Goal: Check status

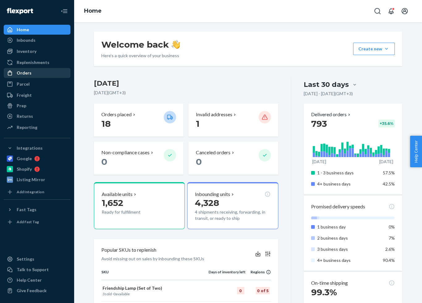
click at [21, 72] on div "Orders" at bounding box center [24, 73] width 15 height 6
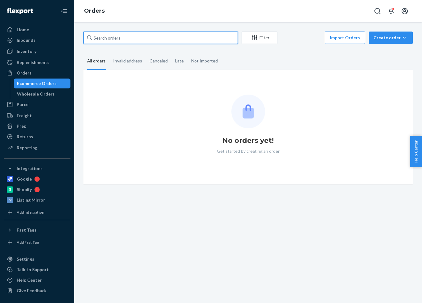
click at [109, 44] on input "text" at bounding box center [160, 38] width 154 height 12
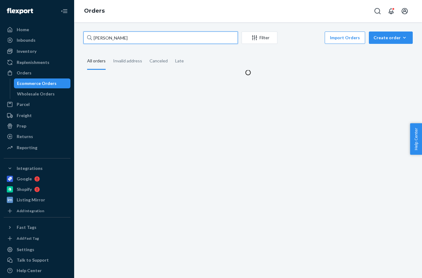
type input "[PERSON_NAME]"
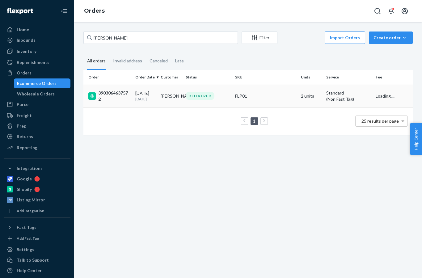
click at [133, 96] on td "[DATE] [DATE]" at bounding box center [145, 96] width 25 height 23
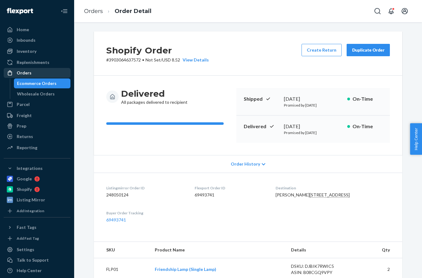
click at [19, 77] on div "Orders" at bounding box center [36, 73] width 65 height 9
